Goal: Navigation & Orientation: Find specific page/section

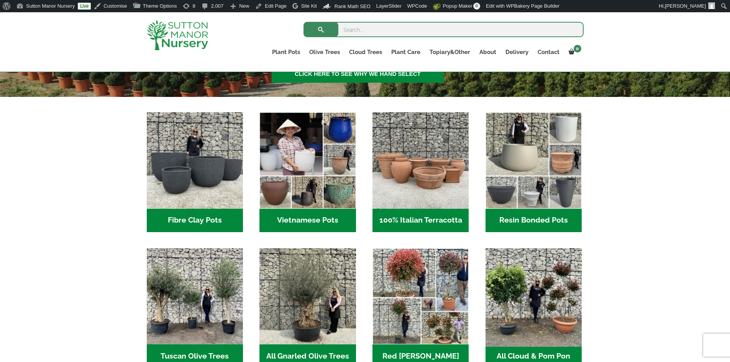
scroll to position [306, 0]
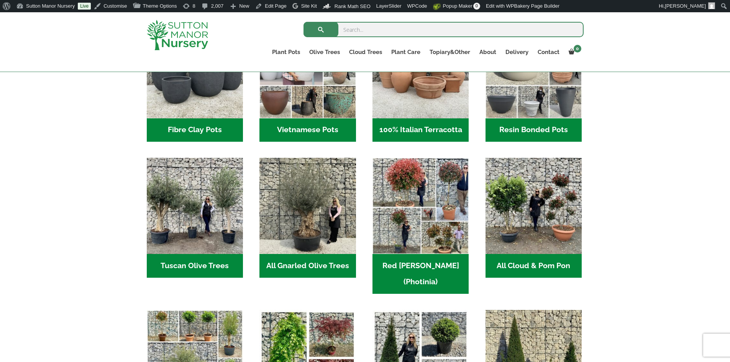
click at [521, 125] on h2 "Resin Bonded Pots (211)" at bounding box center [533, 130] width 96 height 24
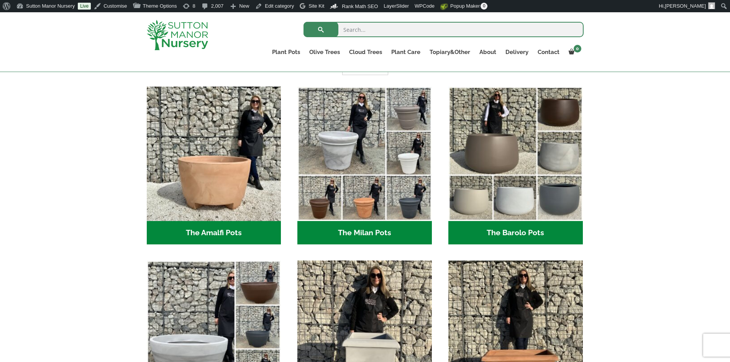
scroll to position [268, 0]
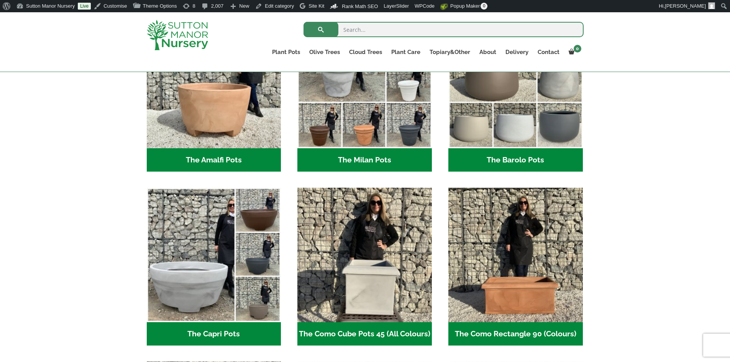
click at [500, 164] on h2 "The Barolo Pots (36)" at bounding box center [515, 160] width 134 height 24
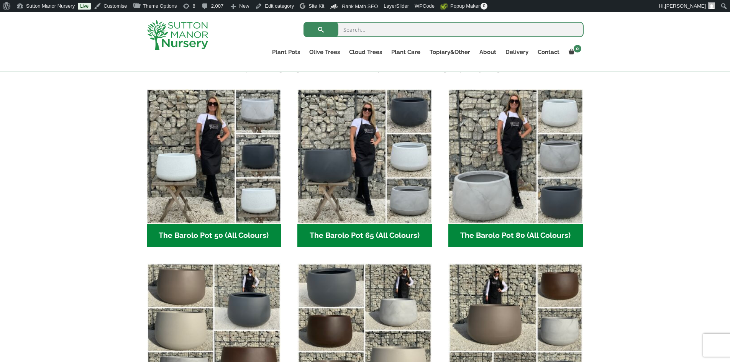
scroll to position [268, 0]
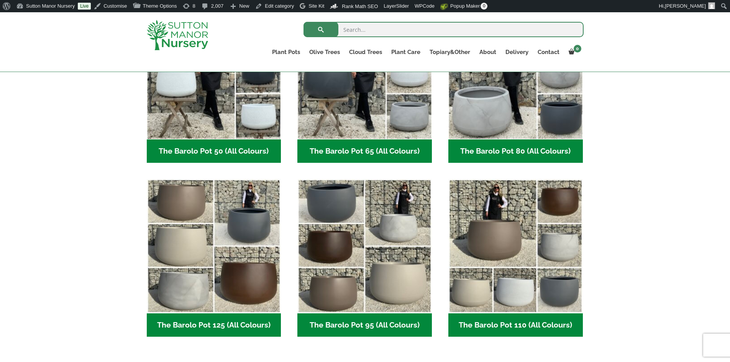
click at [521, 150] on h2 "The Barolo Pot 80 (All Colours) (6)" at bounding box center [515, 151] width 134 height 24
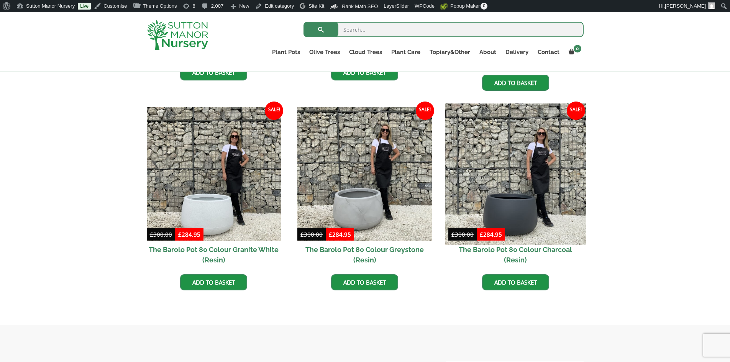
scroll to position [383, 0]
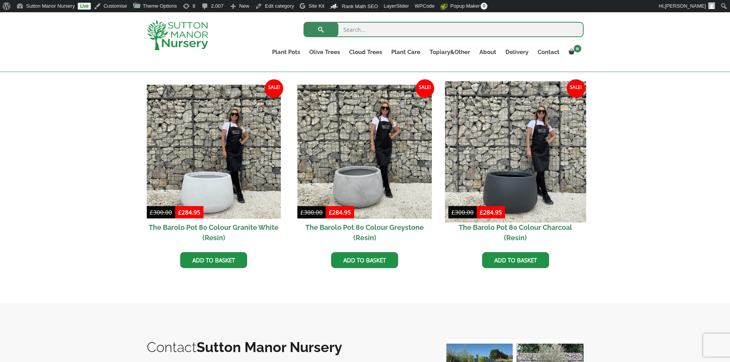
click at [538, 169] on img at bounding box center [515, 151] width 141 height 141
